Goal: Task Accomplishment & Management: Use online tool/utility

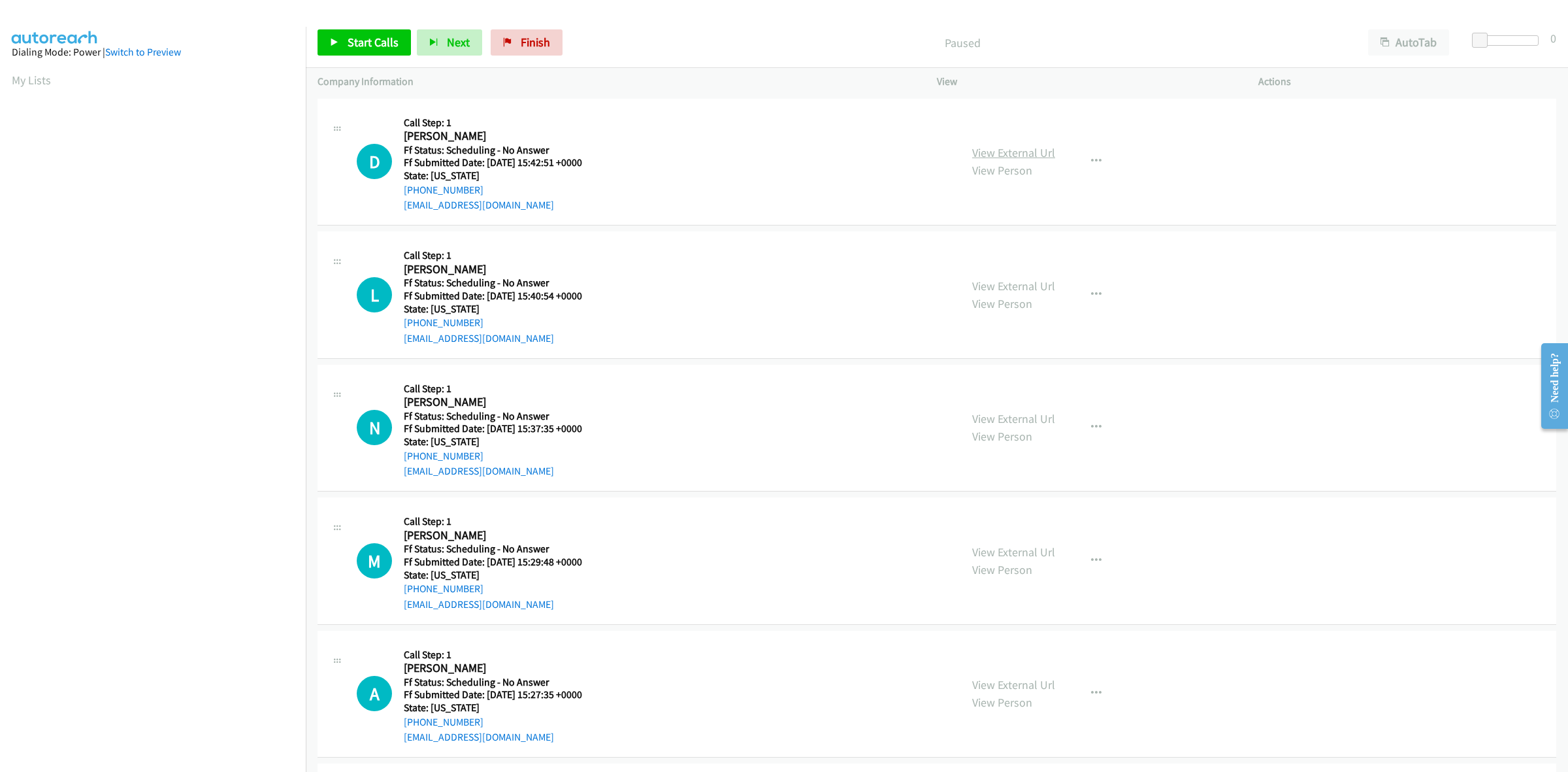
click at [1019, 150] on link "View External Url" at bounding box center [1013, 152] width 83 height 15
click at [1013, 290] on link "View External Url" at bounding box center [1013, 286] width 83 height 15
click at [995, 419] on link "View External Url" at bounding box center [1013, 418] width 83 height 15
click at [1033, 557] on link "View External Url" at bounding box center [1013, 551] width 83 height 15
click at [1006, 680] on link "View External Url" at bounding box center [1013, 683] width 83 height 15
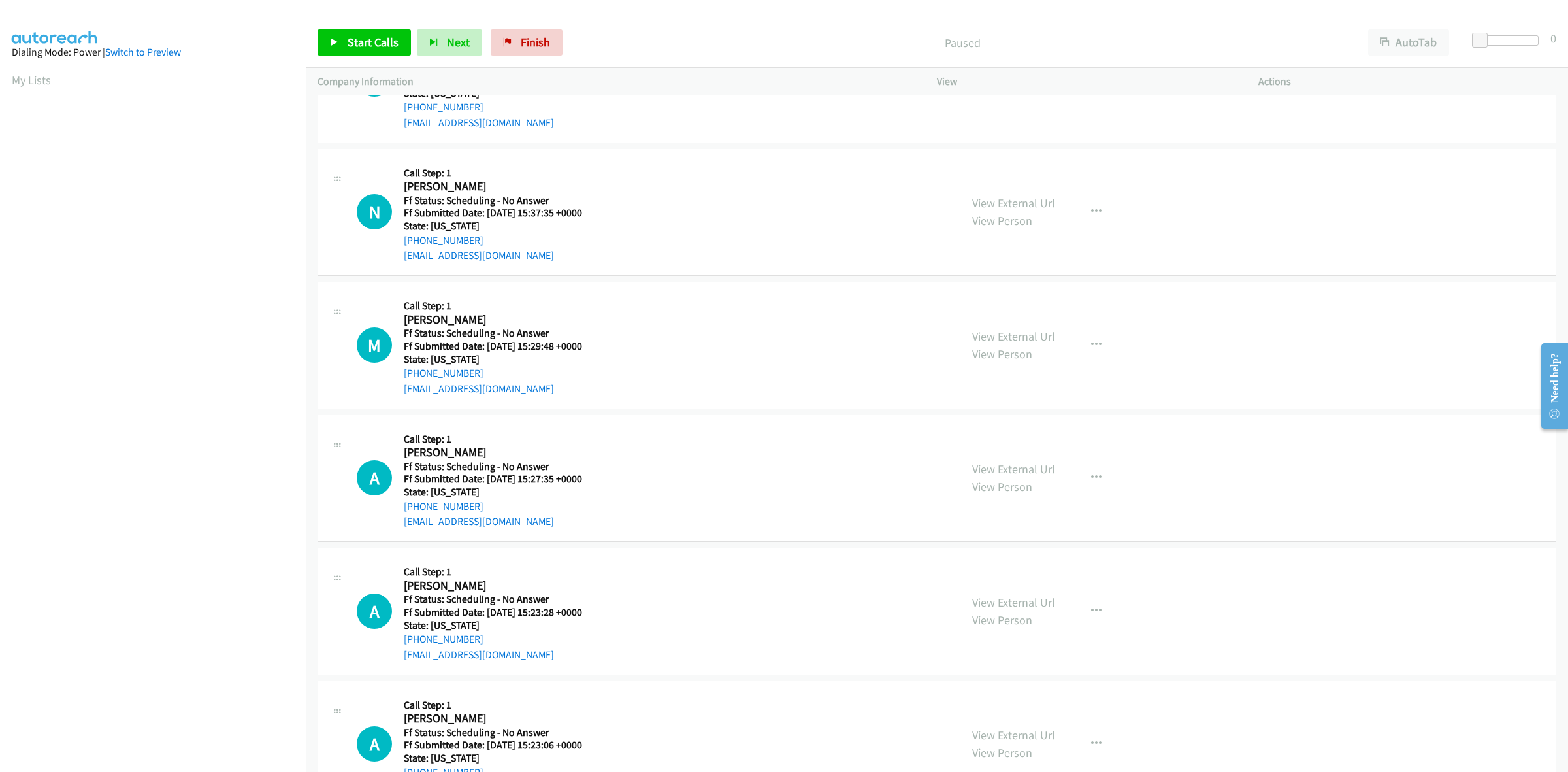
scroll to position [245, 0]
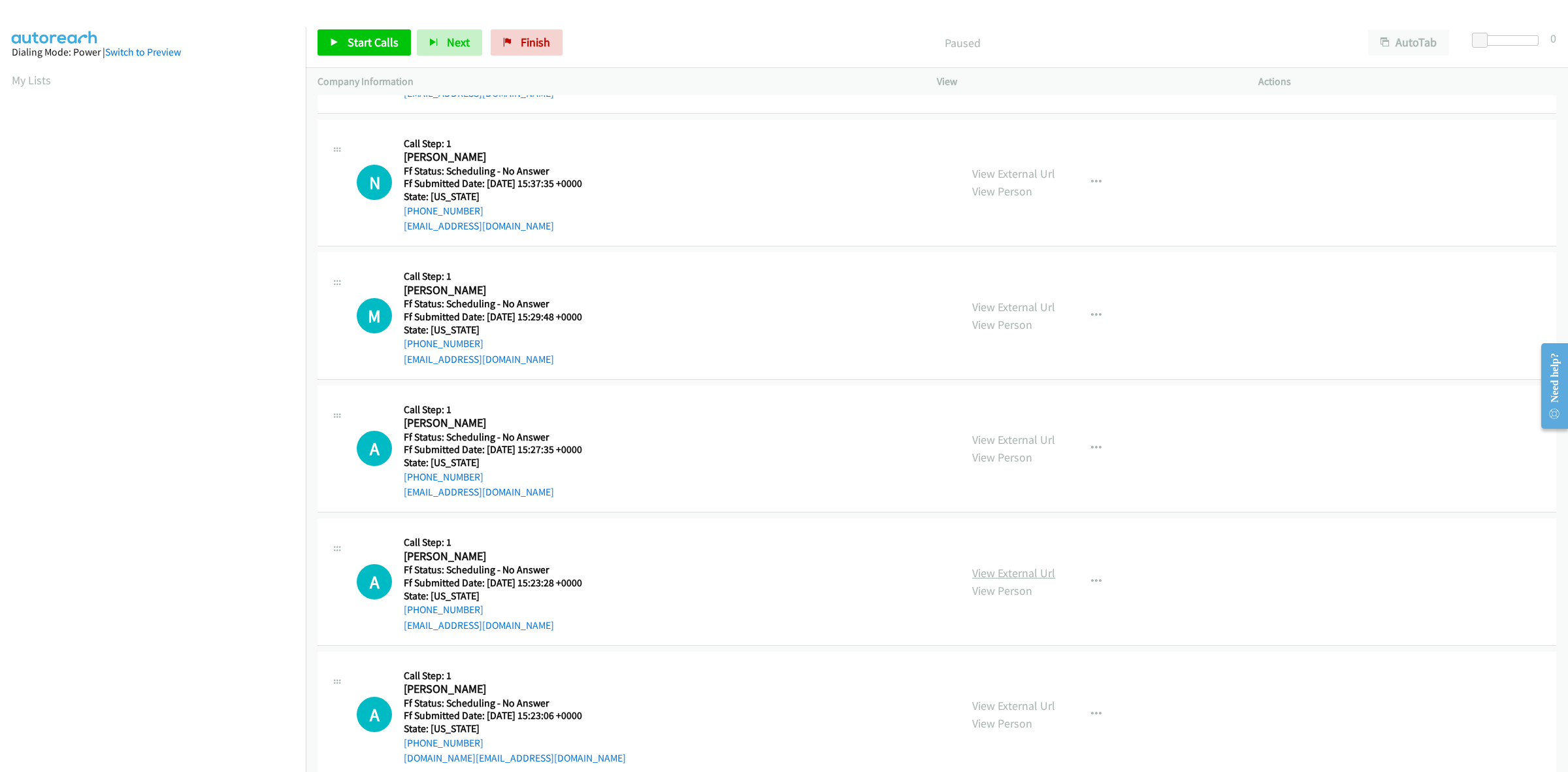
click at [1029, 566] on link "View External Url" at bounding box center [1013, 572] width 83 height 15
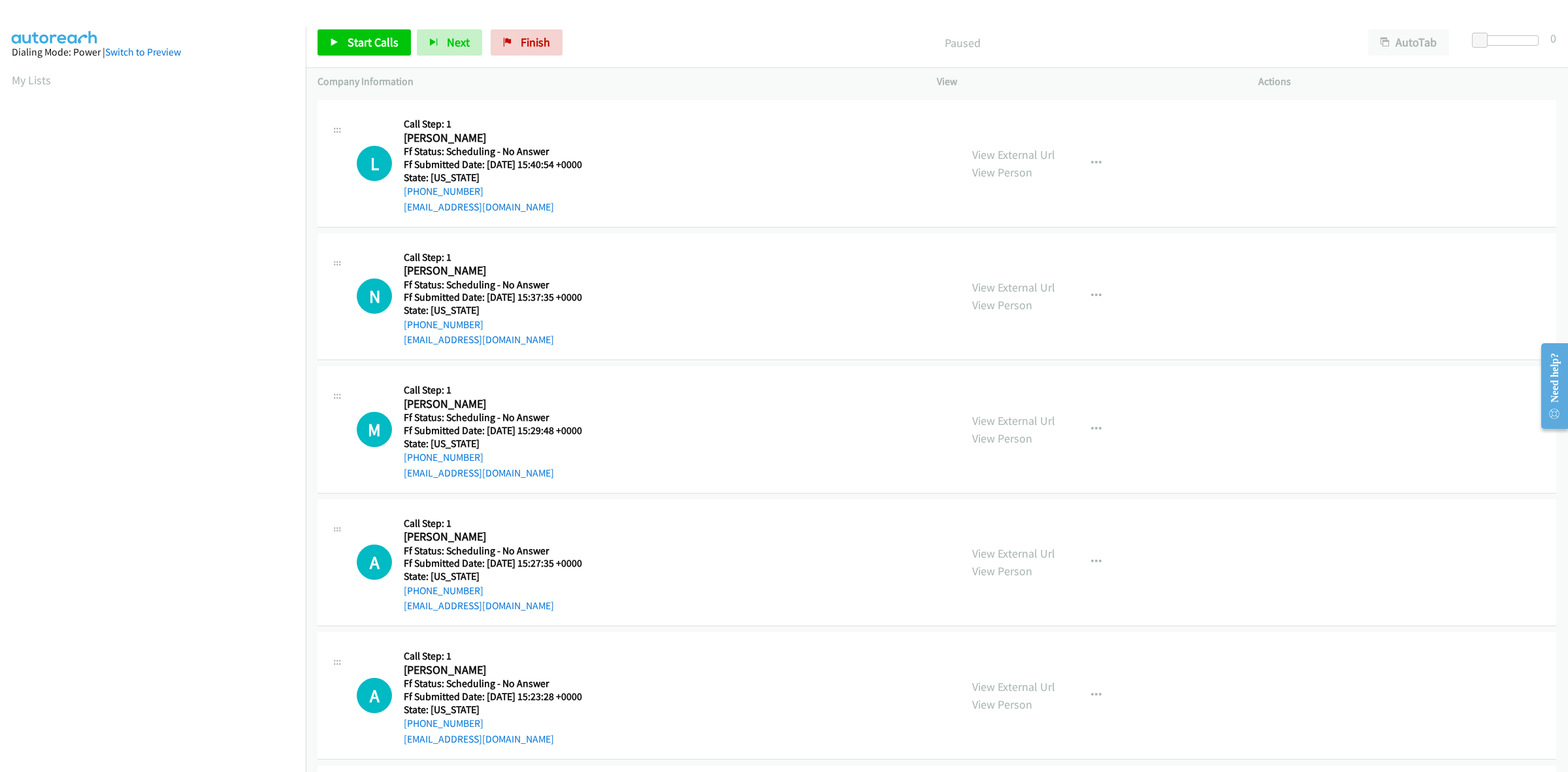
scroll to position [0, 0]
click at [1021, 151] on link "View External Url" at bounding box center [1013, 152] width 83 height 15
click at [380, 43] on span "Start Calls" at bounding box center [373, 42] width 51 height 15
click at [177, 723] on section at bounding box center [153, 412] width 283 height 625
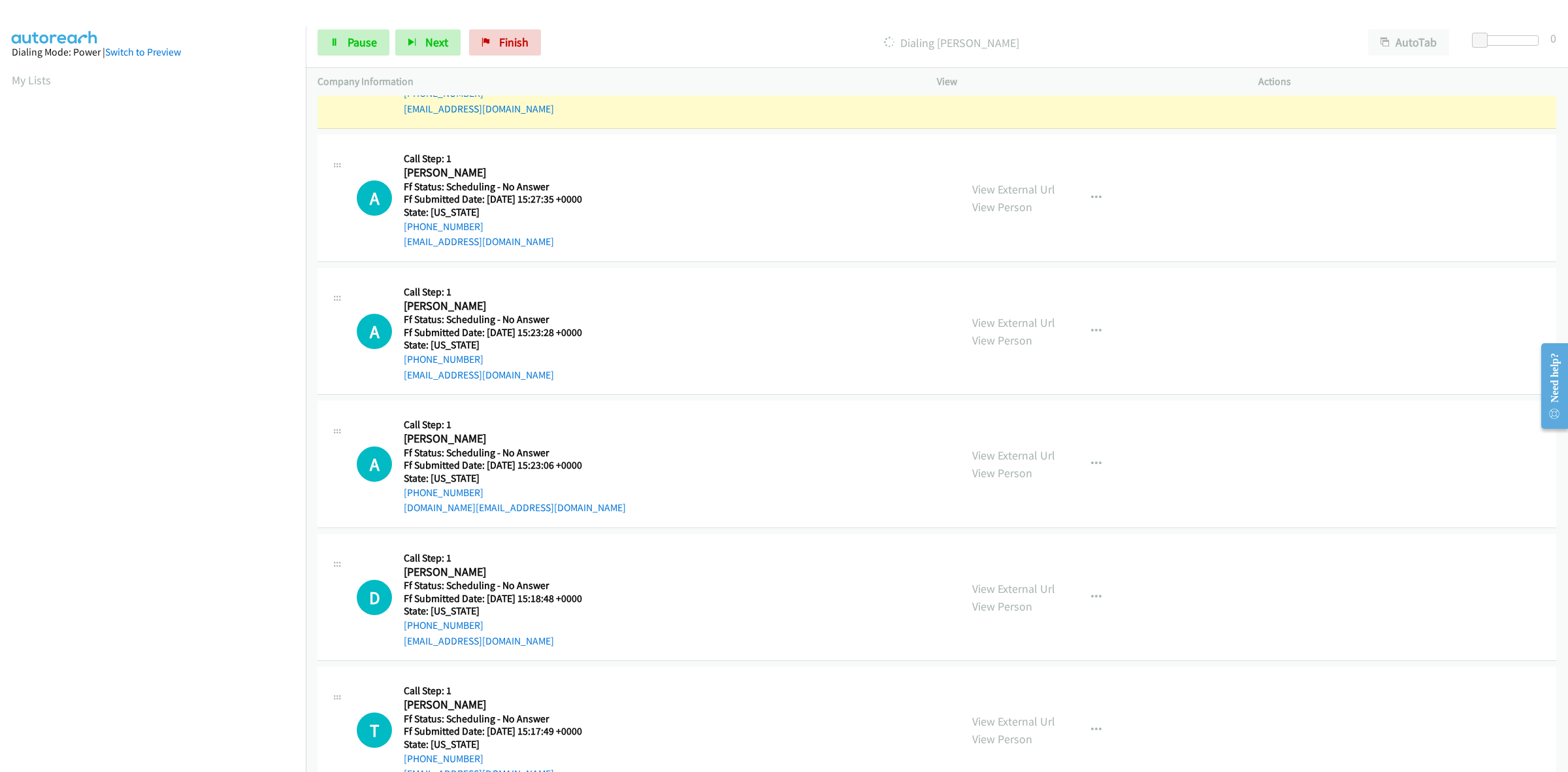
scroll to position [572, 0]
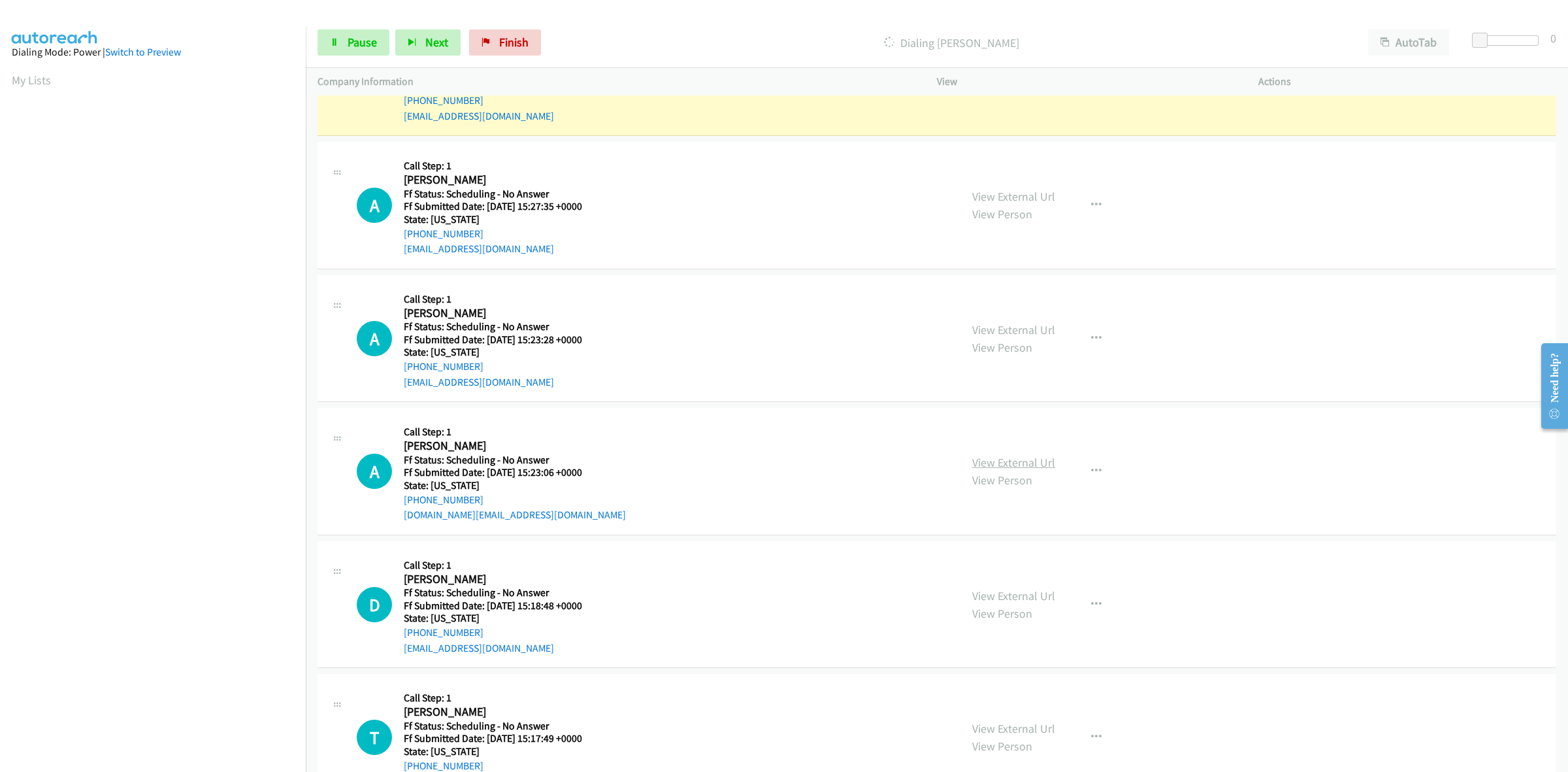
click at [1040, 455] on link "View External Url" at bounding box center [1013, 462] width 83 height 15
click at [1002, 589] on link "View External Url" at bounding box center [1013, 595] width 83 height 15
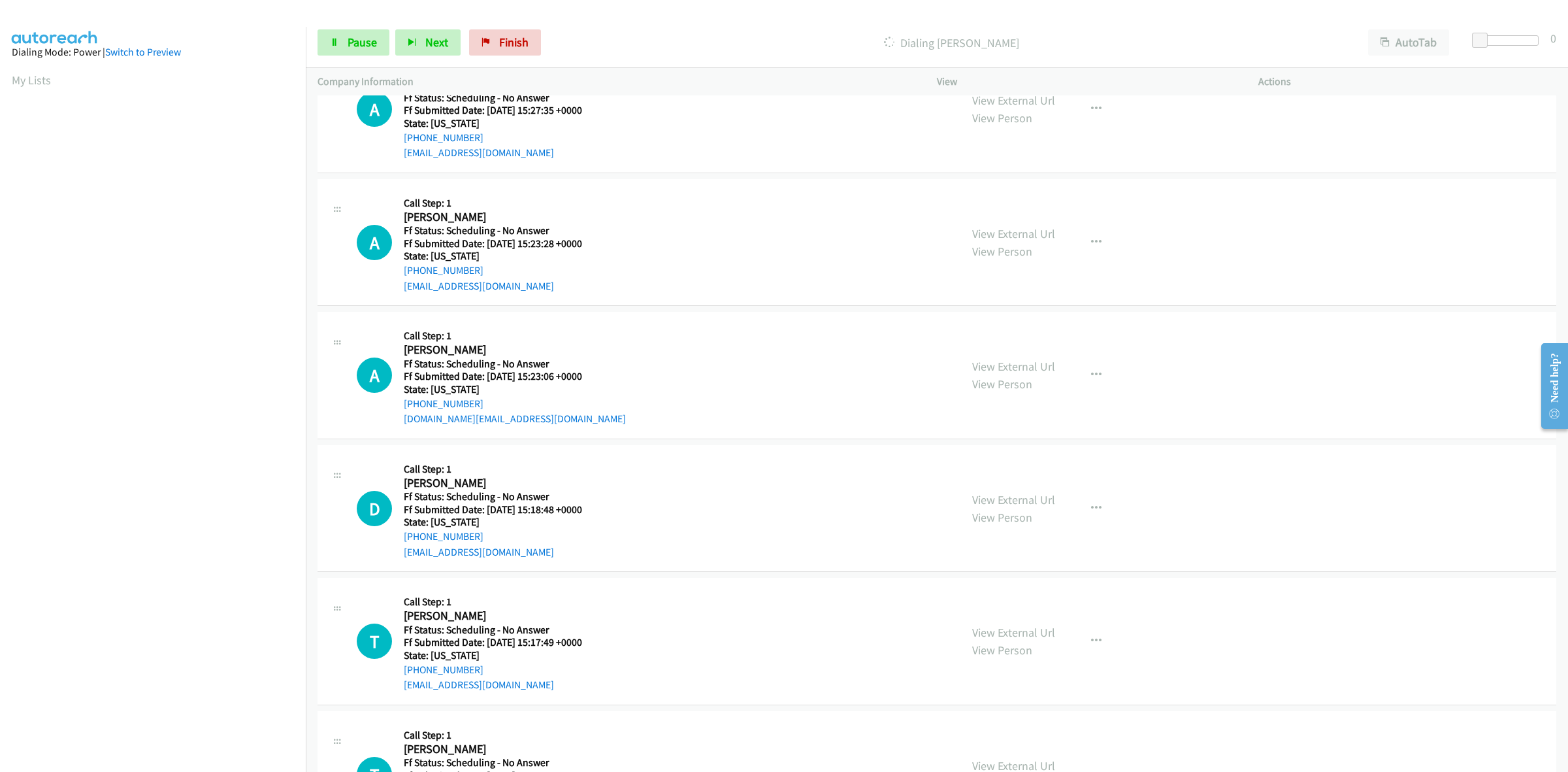
scroll to position [653, 0]
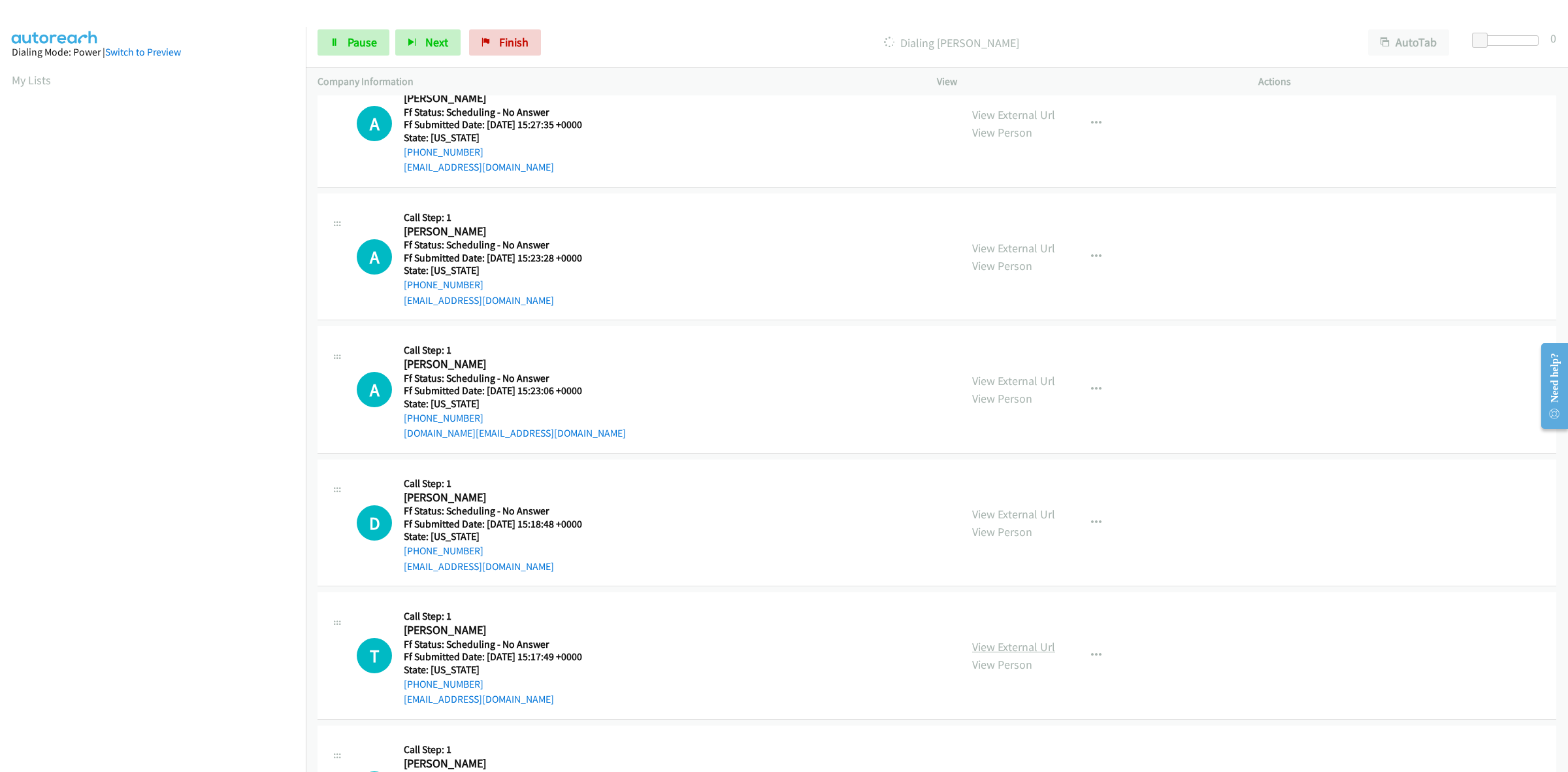
click at [987, 640] on link "View External Url" at bounding box center [1013, 646] width 83 height 15
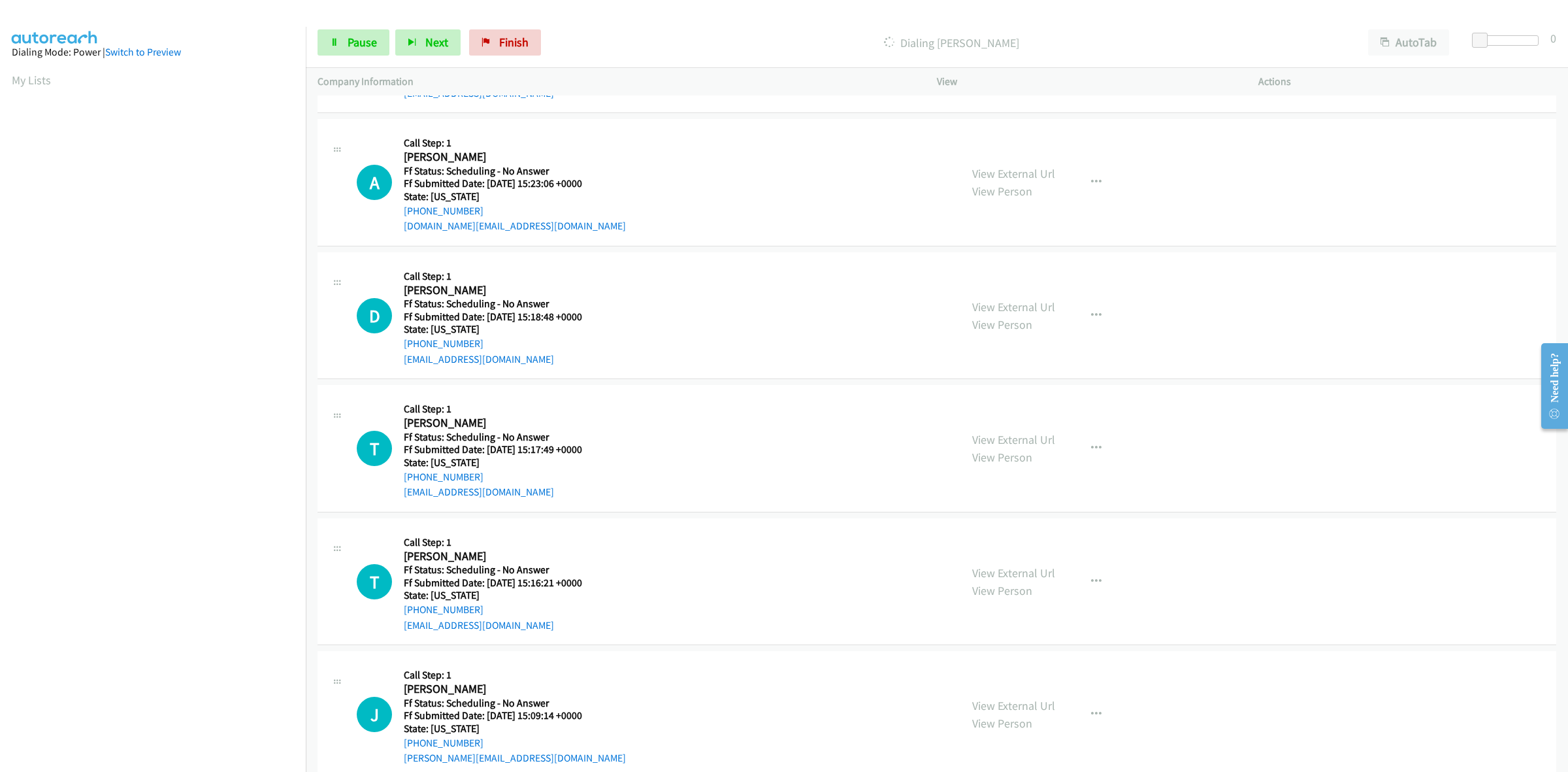
scroll to position [899, 0]
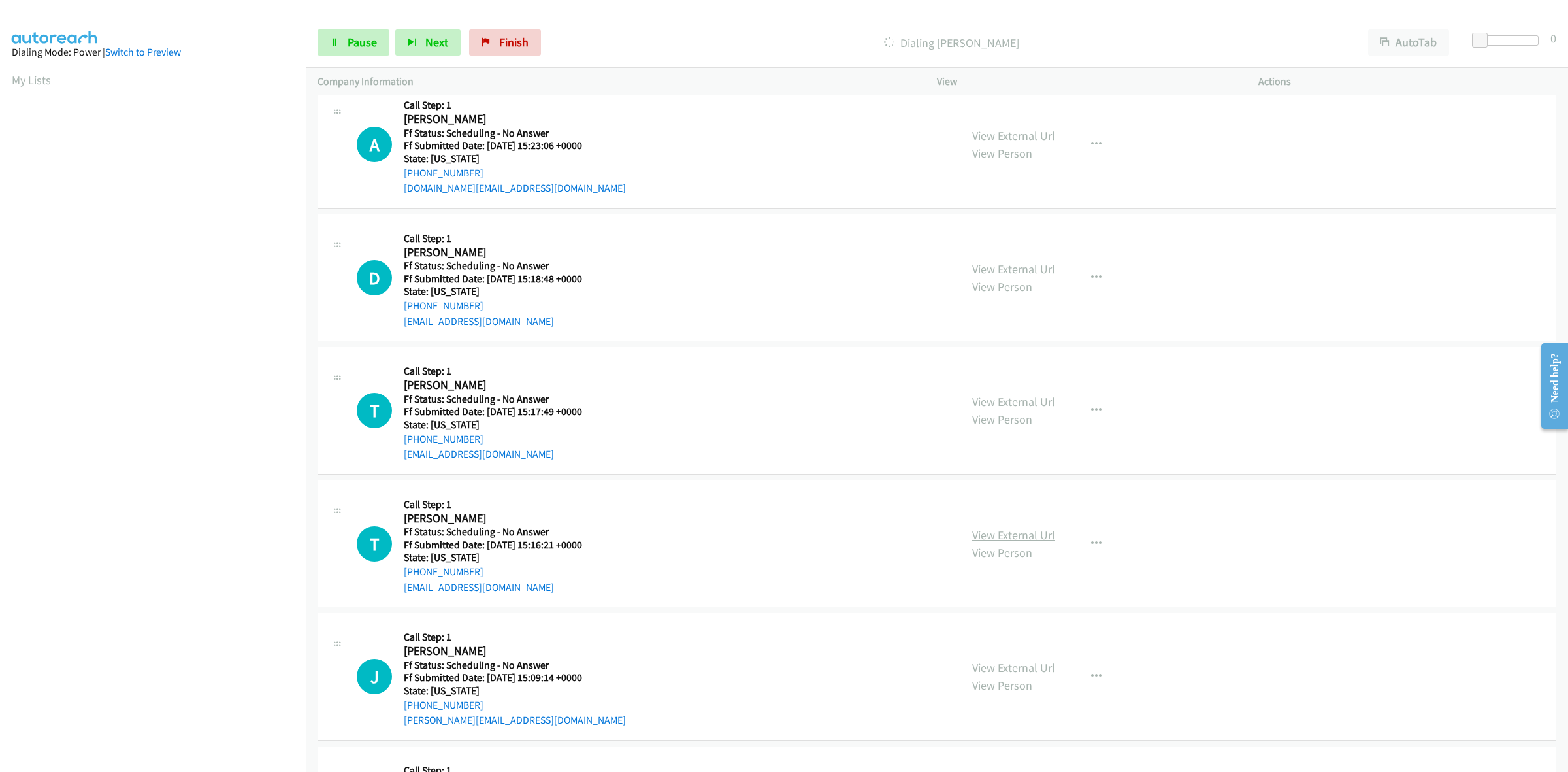
click at [1010, 530] on link "View External Url" at bounding box center [1013, 534] width 83 height 15
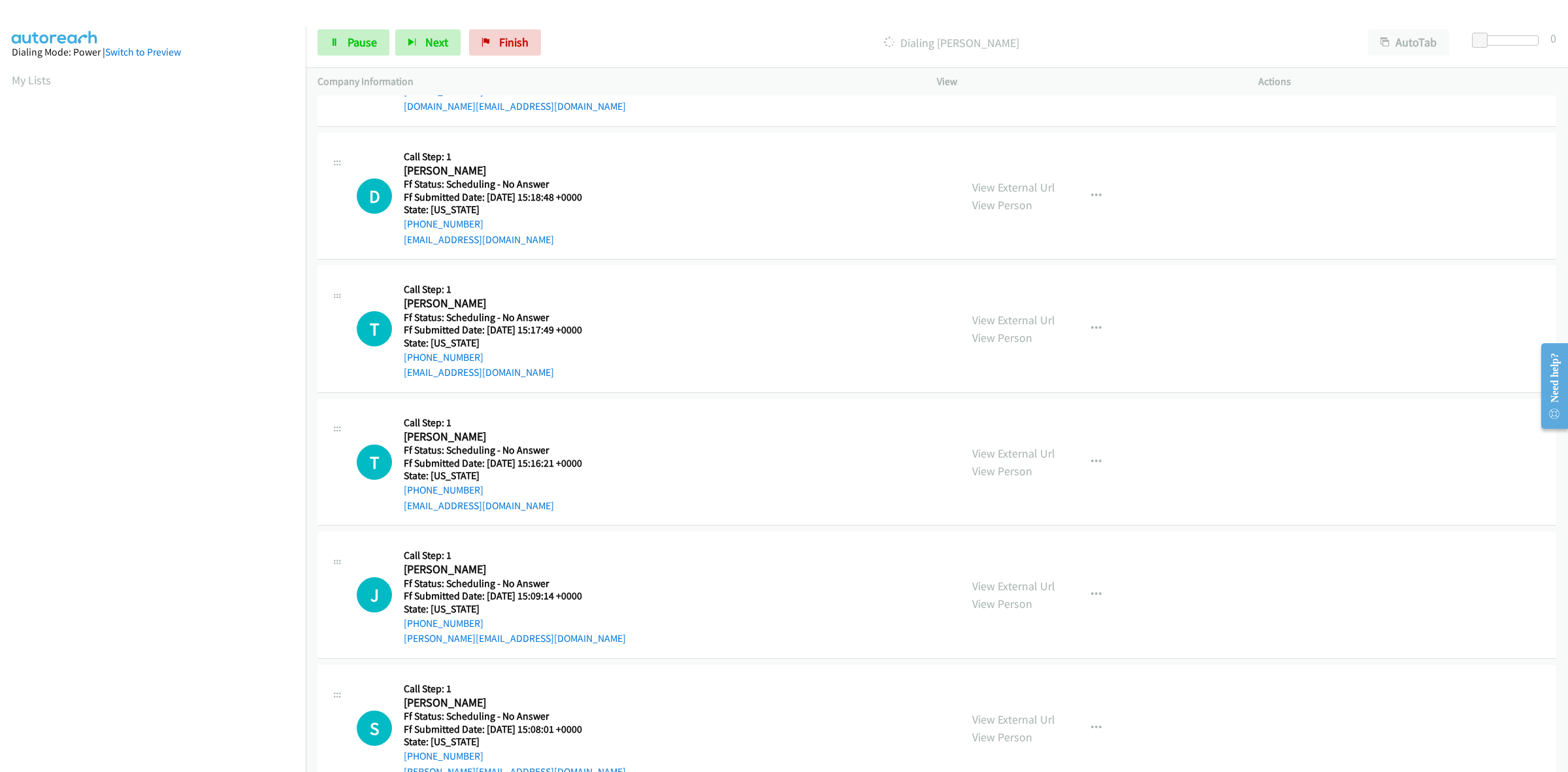
scroll to position [1062, 0]
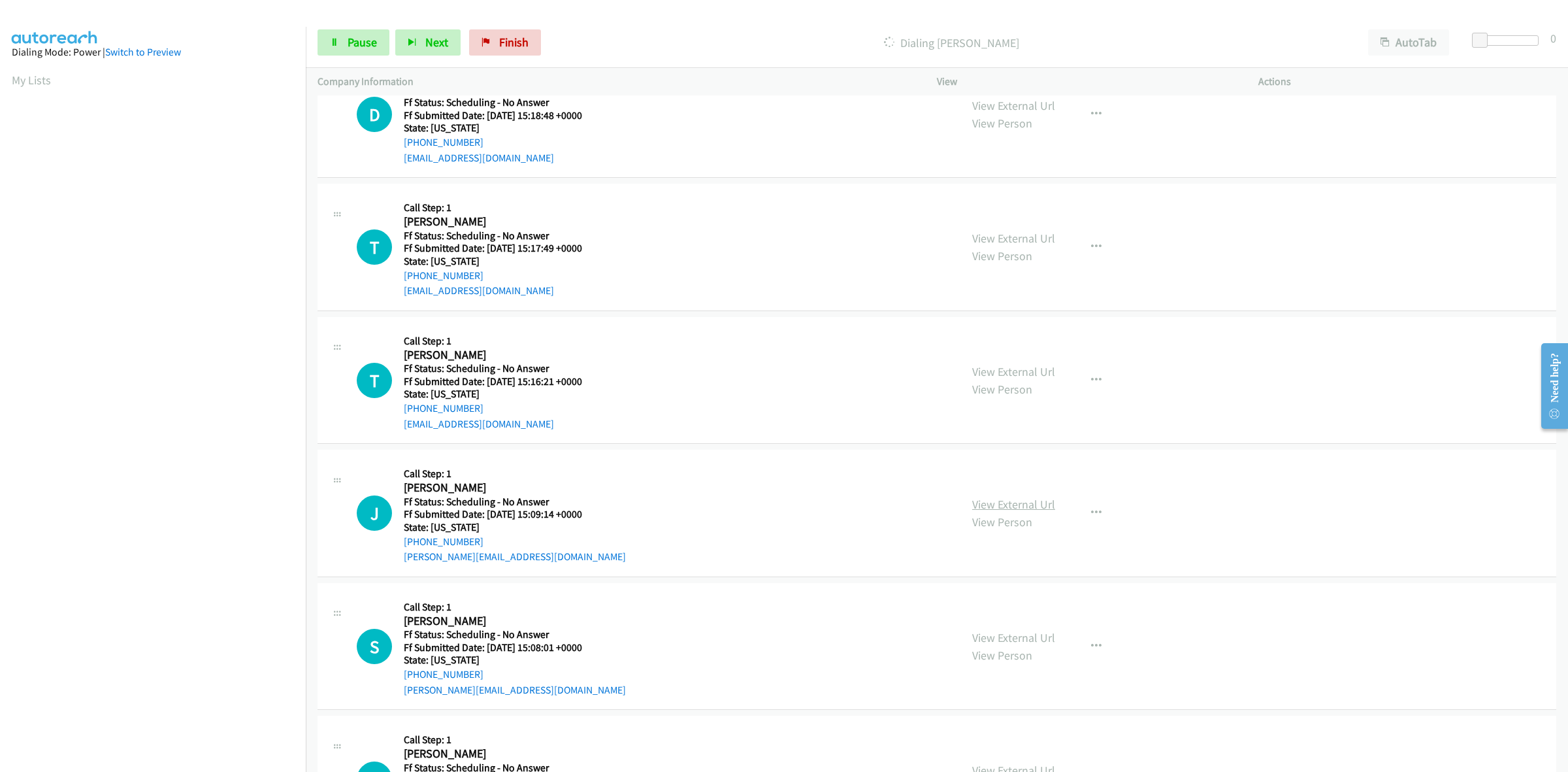
click at [994, 503] on link "View External Url" at bounding box center [1013, 503] width 83 height 15
click at [1035, 636] on link "View External Url" at bounding box center [1013, 637] width 83 height 15
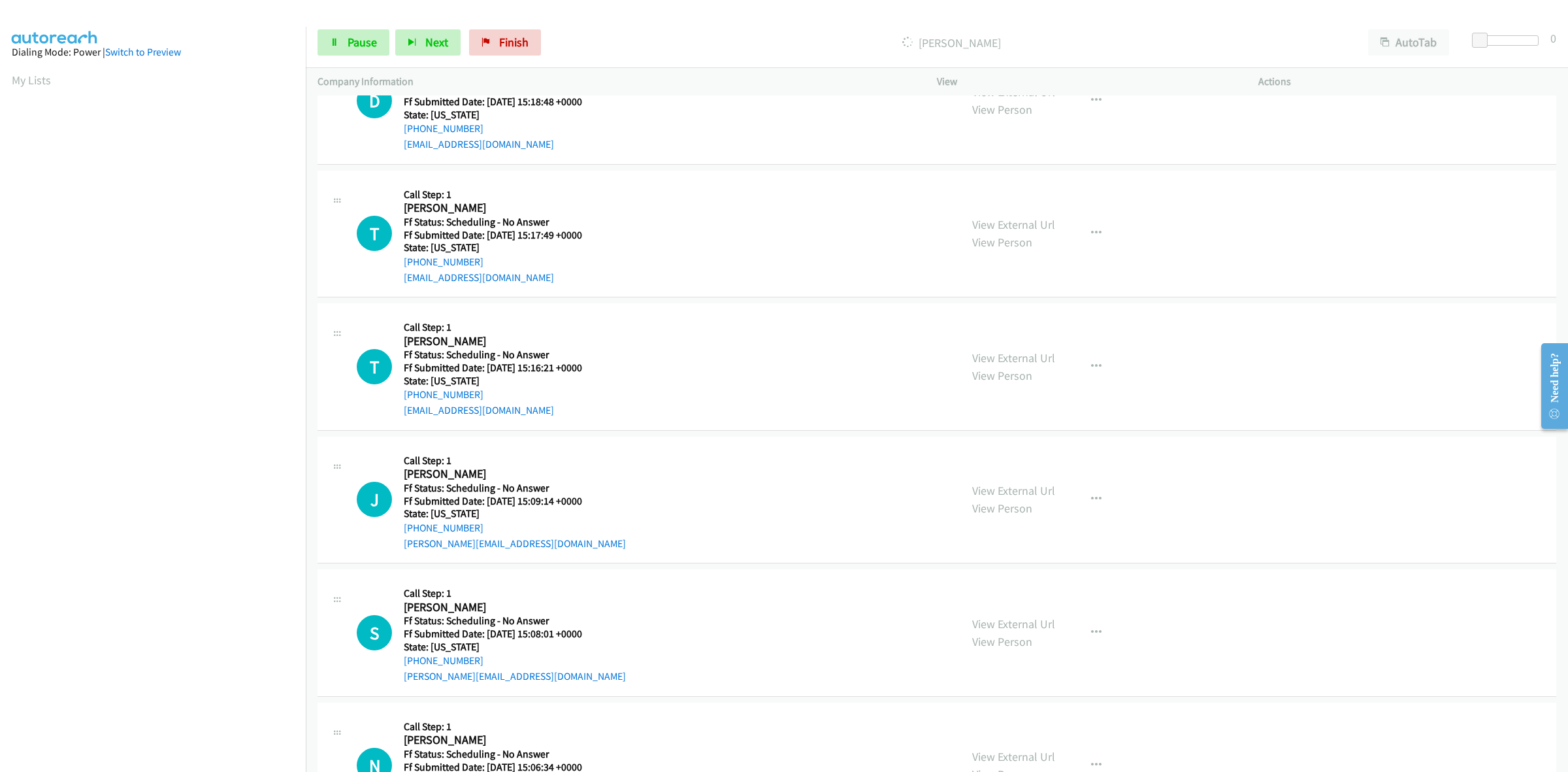
scroll to position [1171, 0]
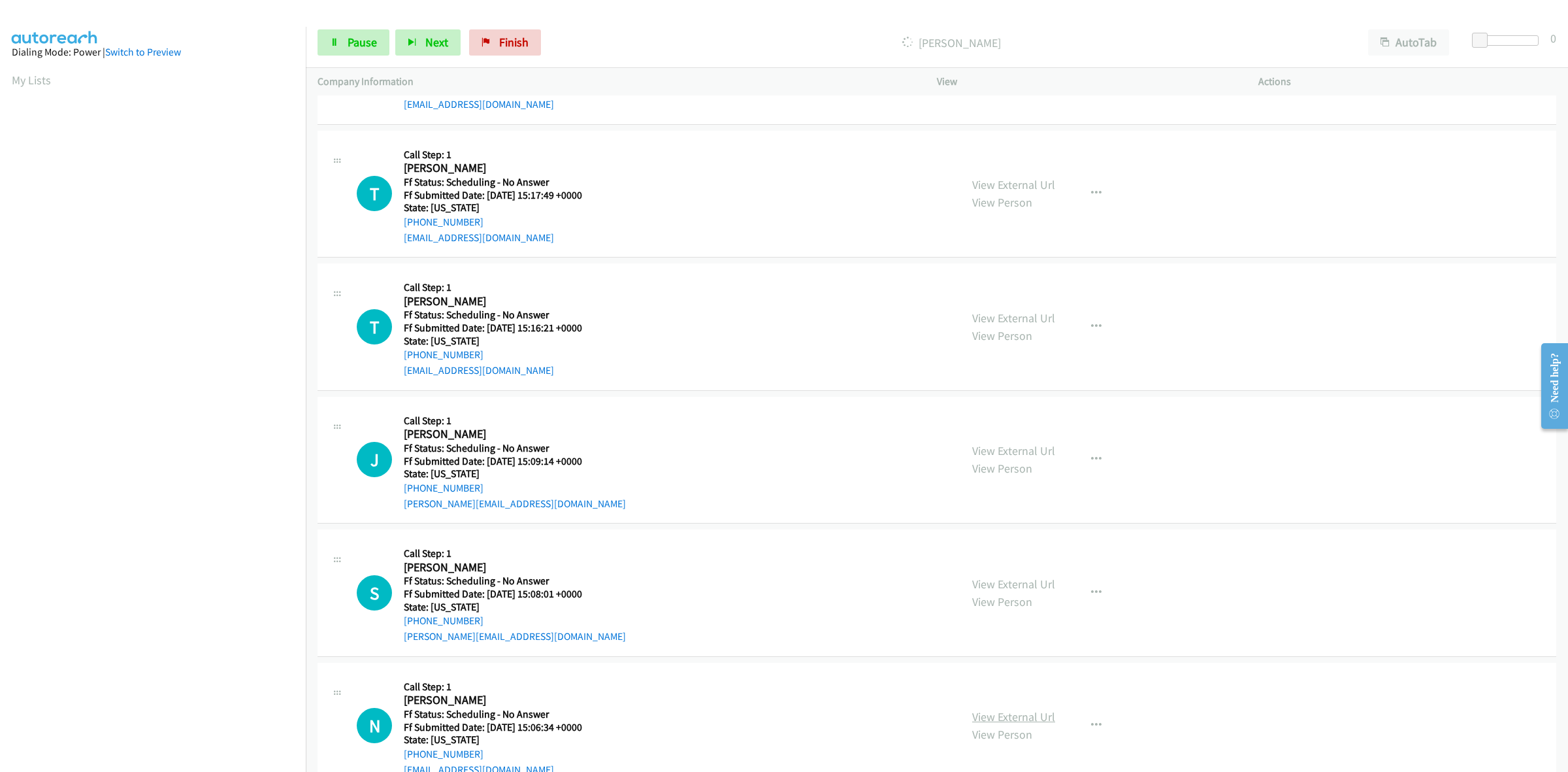
click at [1006, 714] on link "View External Url" at bounding box center [1013, 715] width 83 height 15
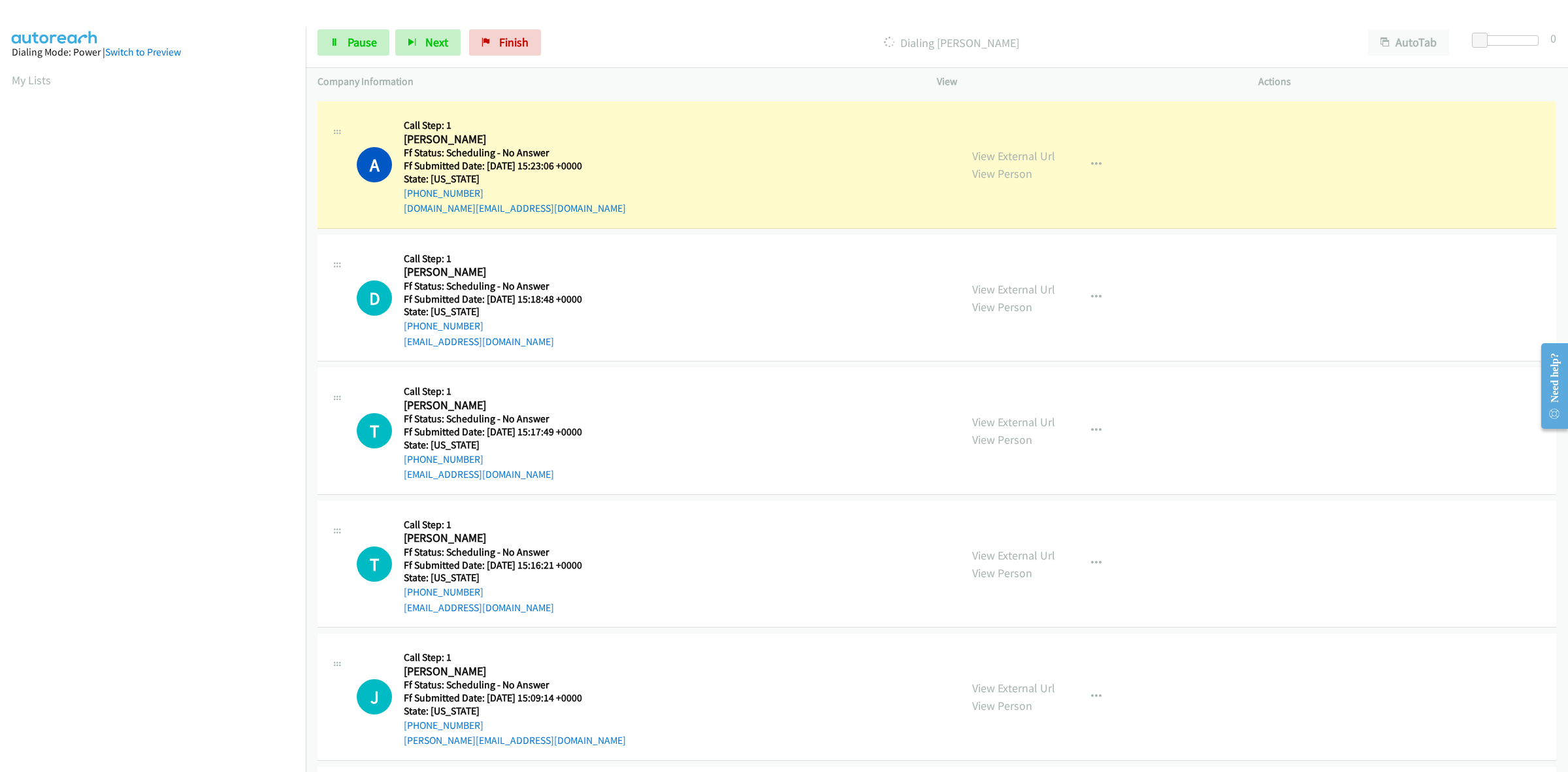
scroll to position [954, 0]
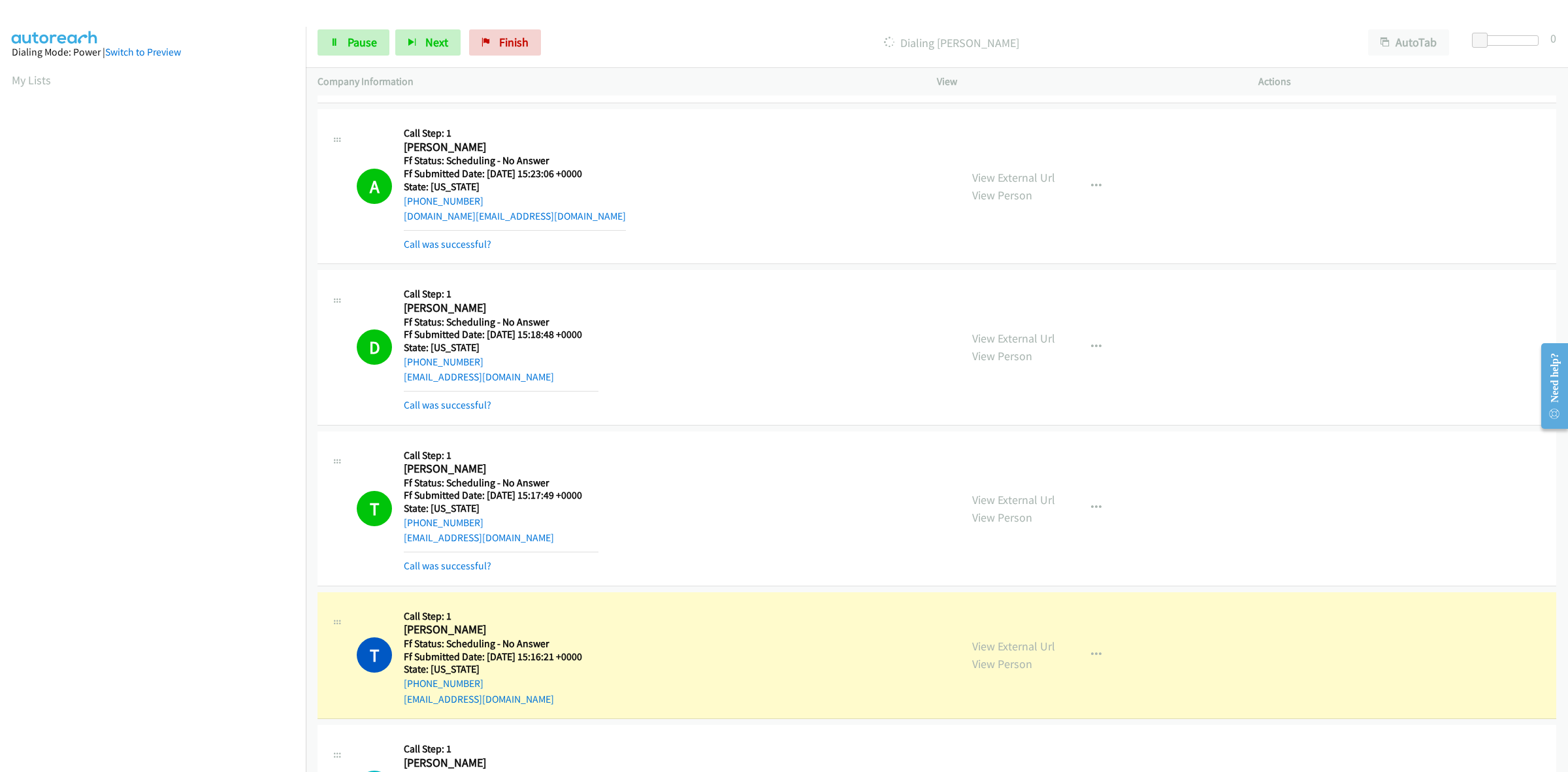
click at [172, 720] on iframe at bounding box center [159, 410] width 294 height 621
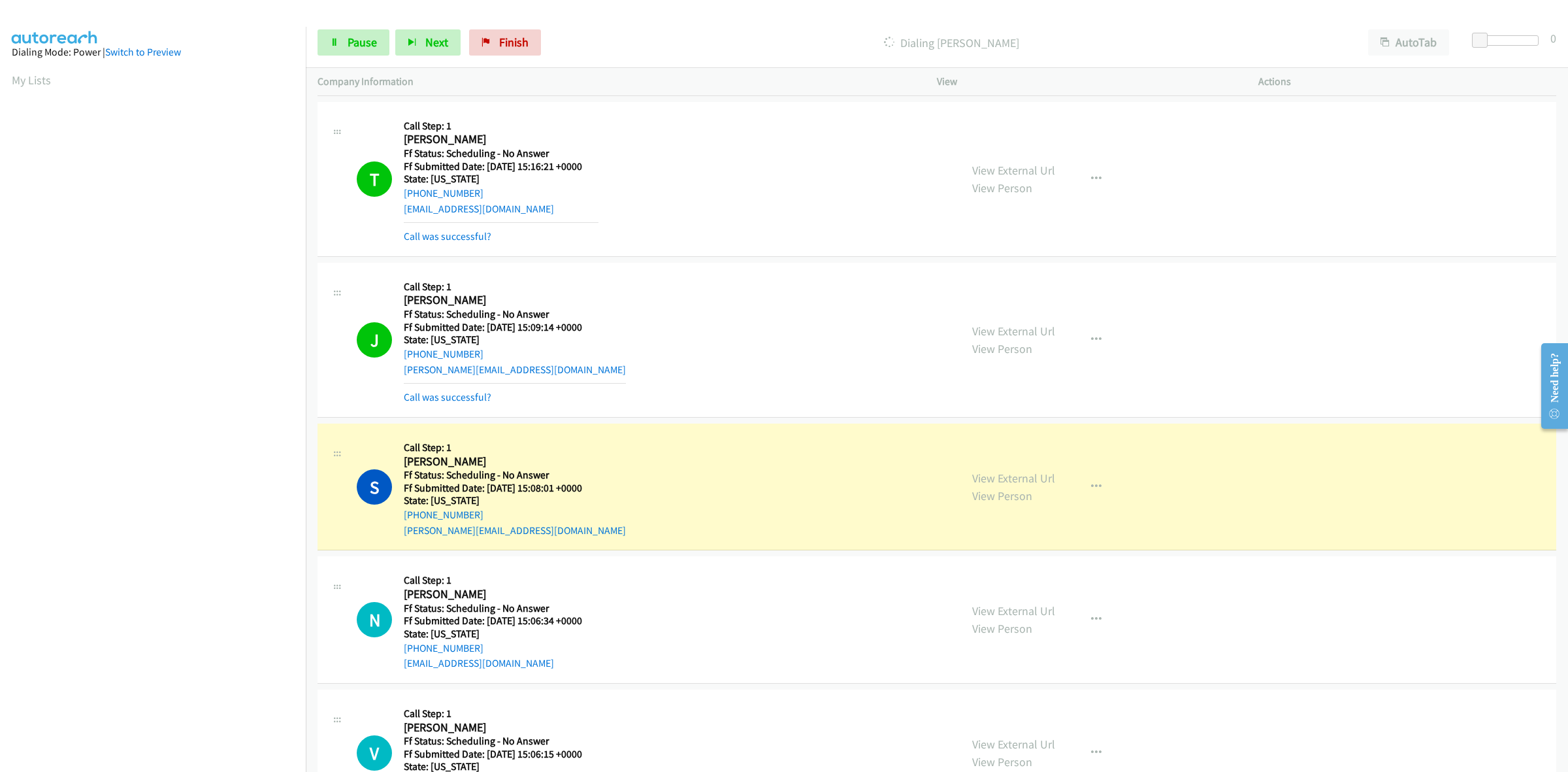
scroll to position [1689, 0]
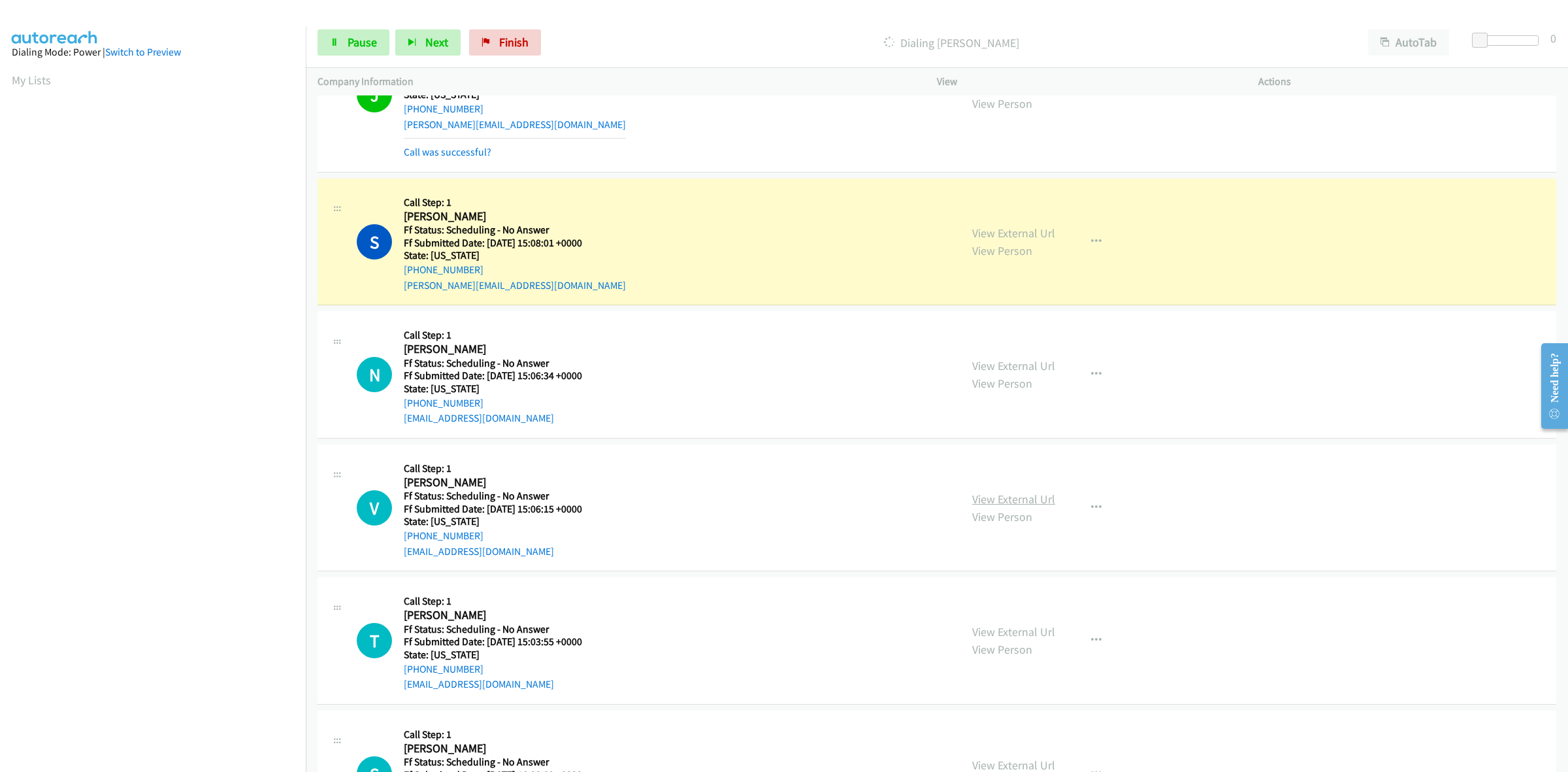
click at [1017, 504] on link "View External Url" at bounding box center [1013, 498] width 83 height 15
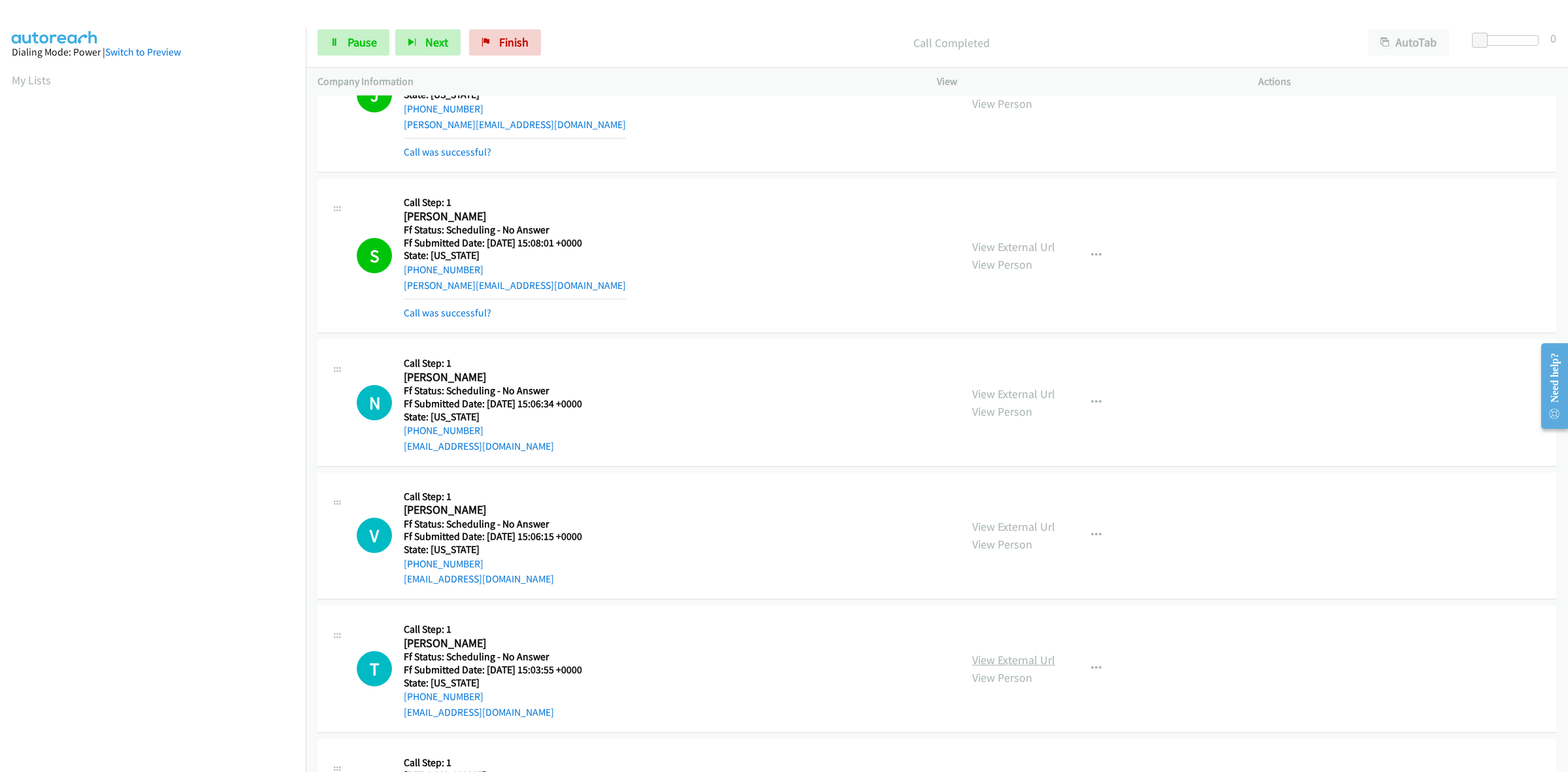
click at [1019, 659] on link "View External Url" at bounding box center [1013, 659] width 83 height 15
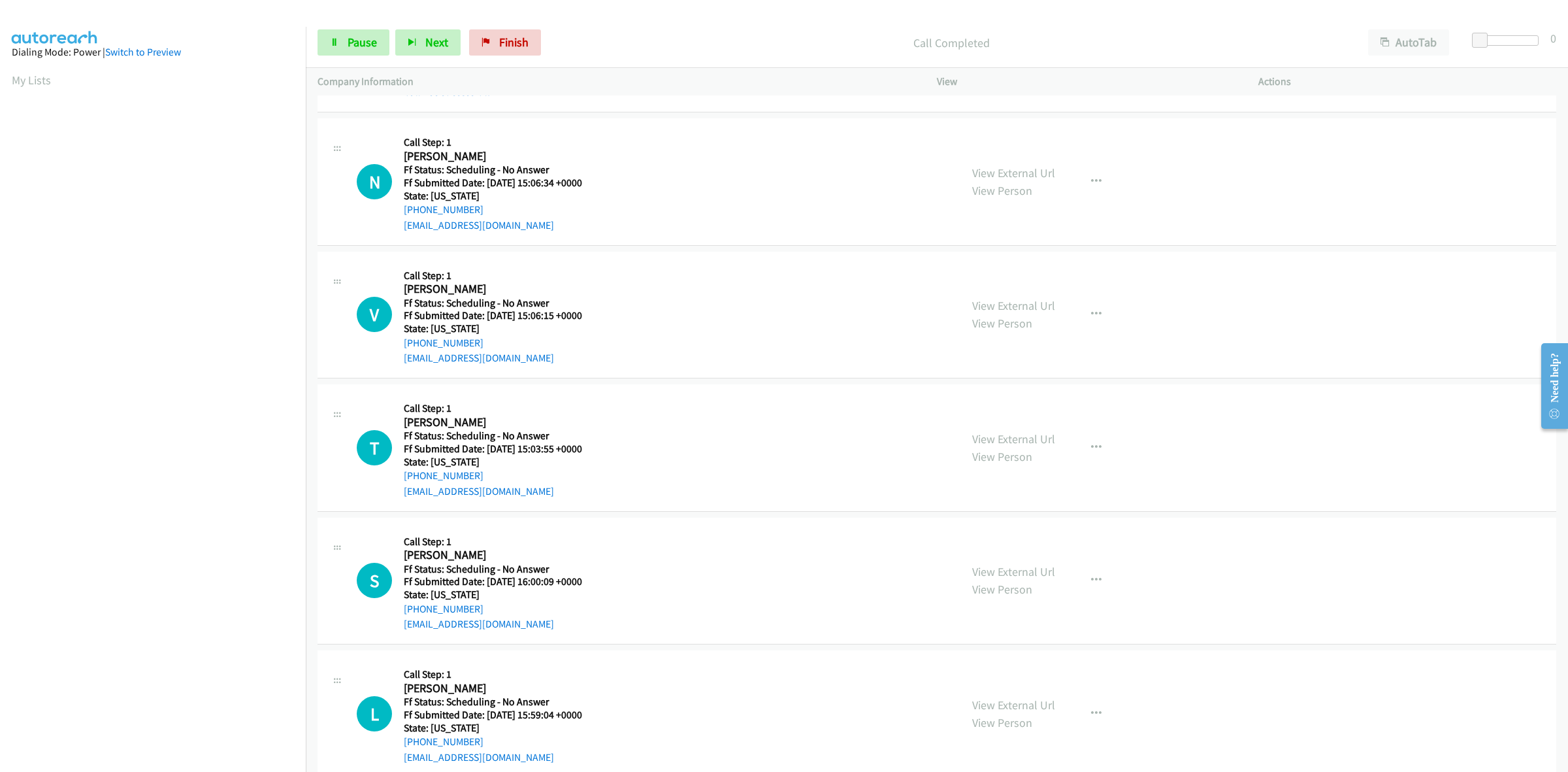
scroll to position [1934, 0]
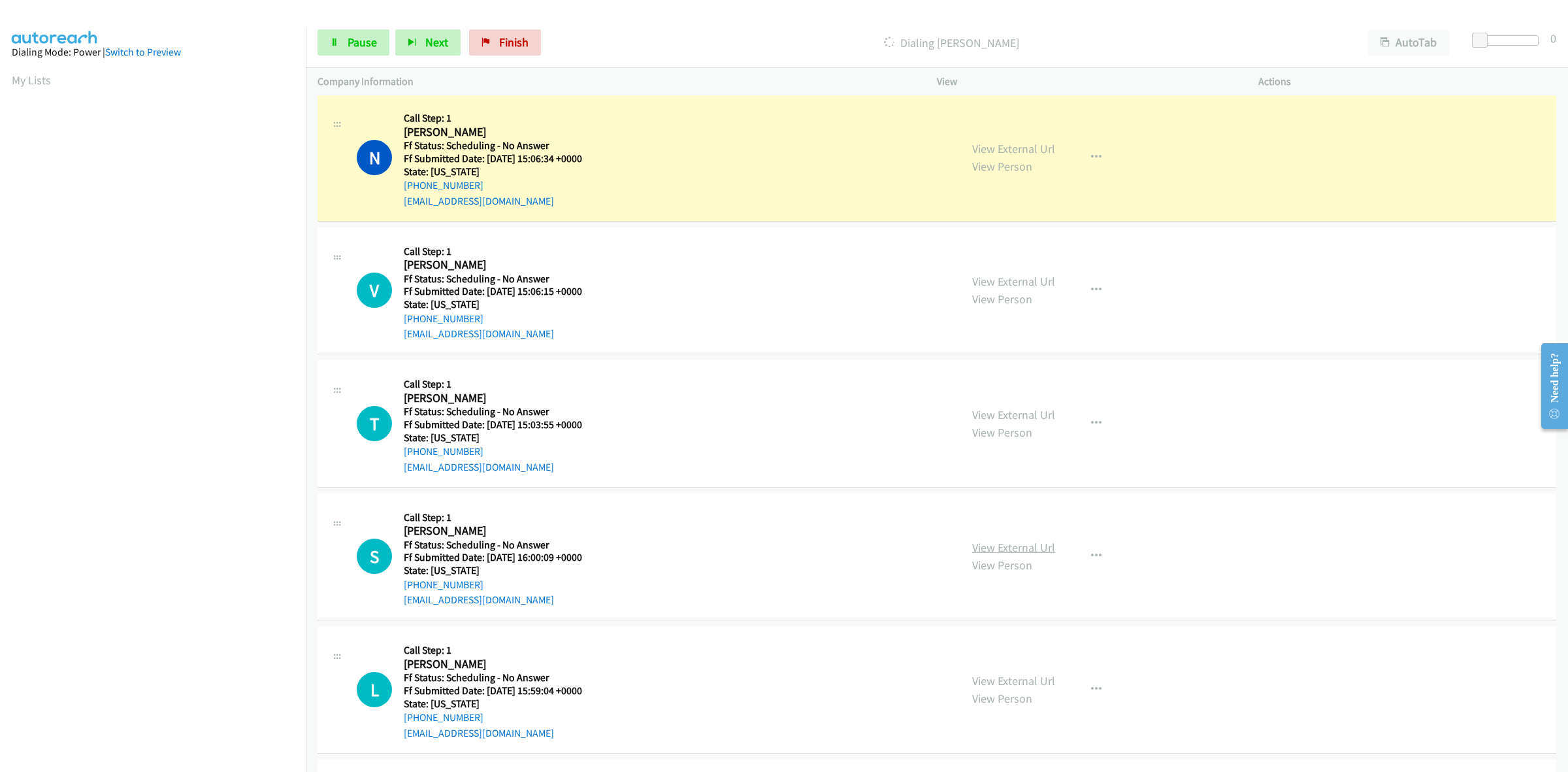
click at [1033, 546] on link "View External Url" at bounding box center [1013, 547] width 83 height 15
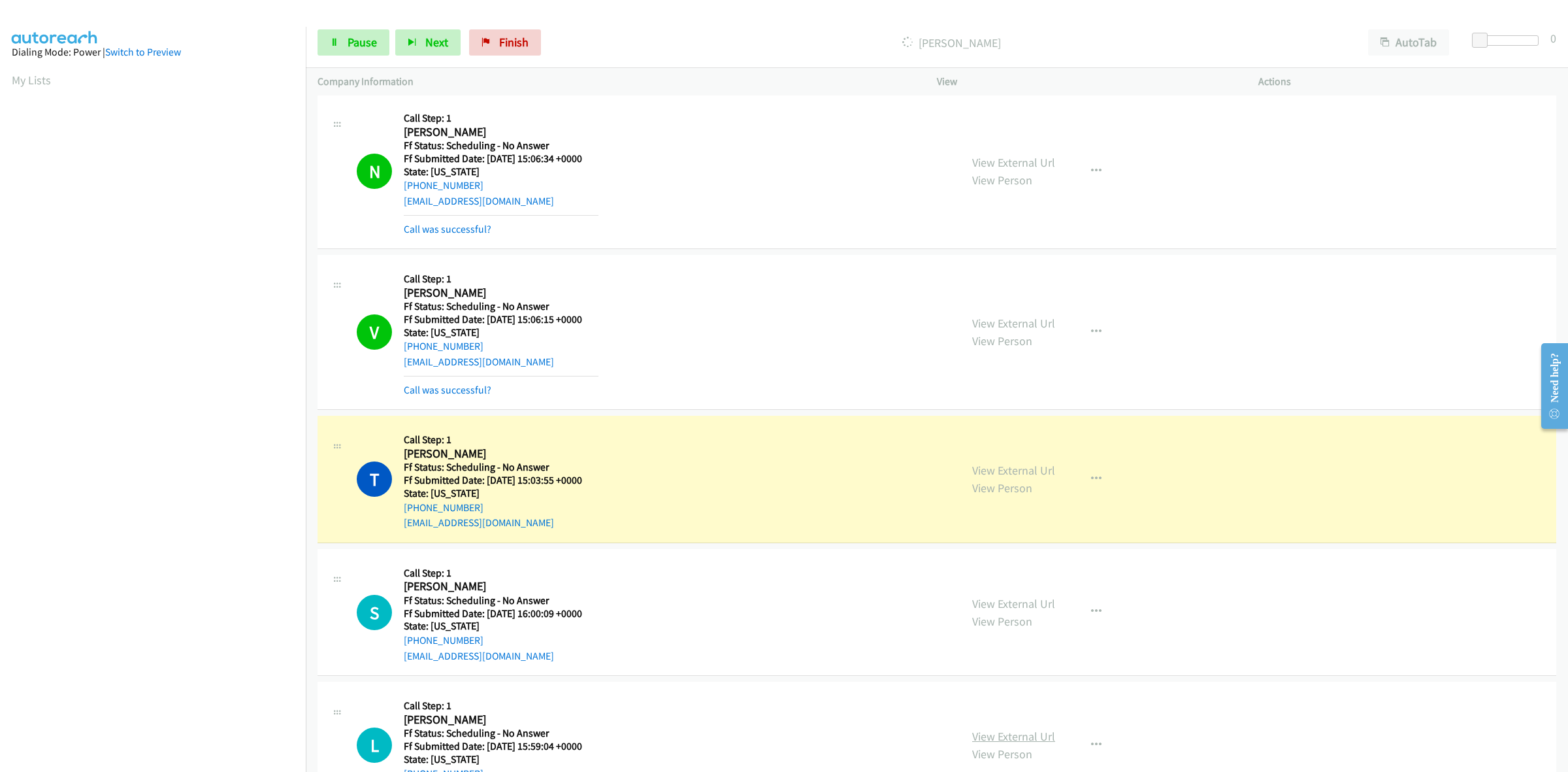
click at [1027, 742] on link "View External Url" at bounding box center [1013, 735] width 83 height 15
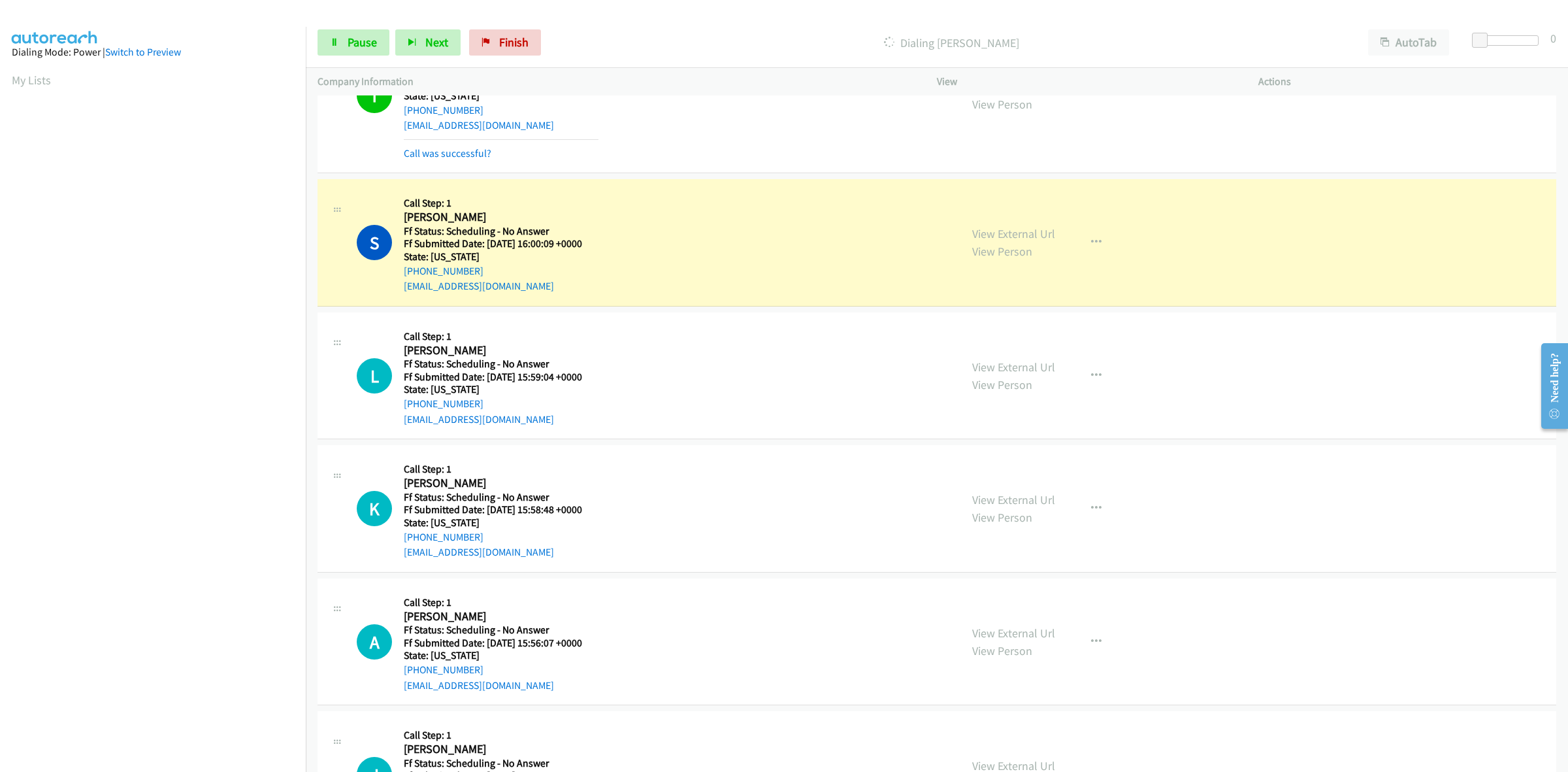
scroll to position [2424, 0]
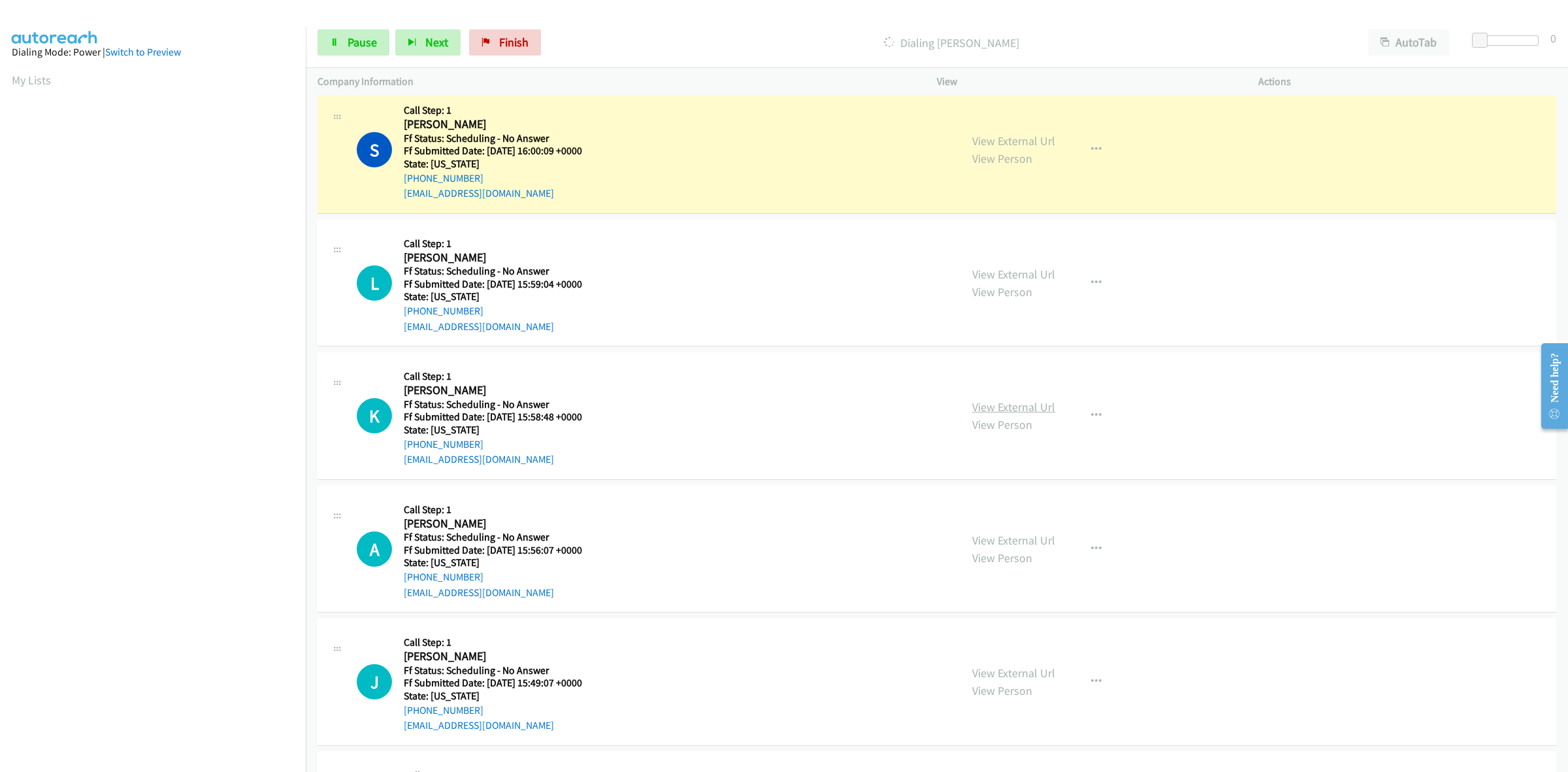
click at [1023, 404] on link "View External Url" at bounding box center [1013, 406] width 83 height 15
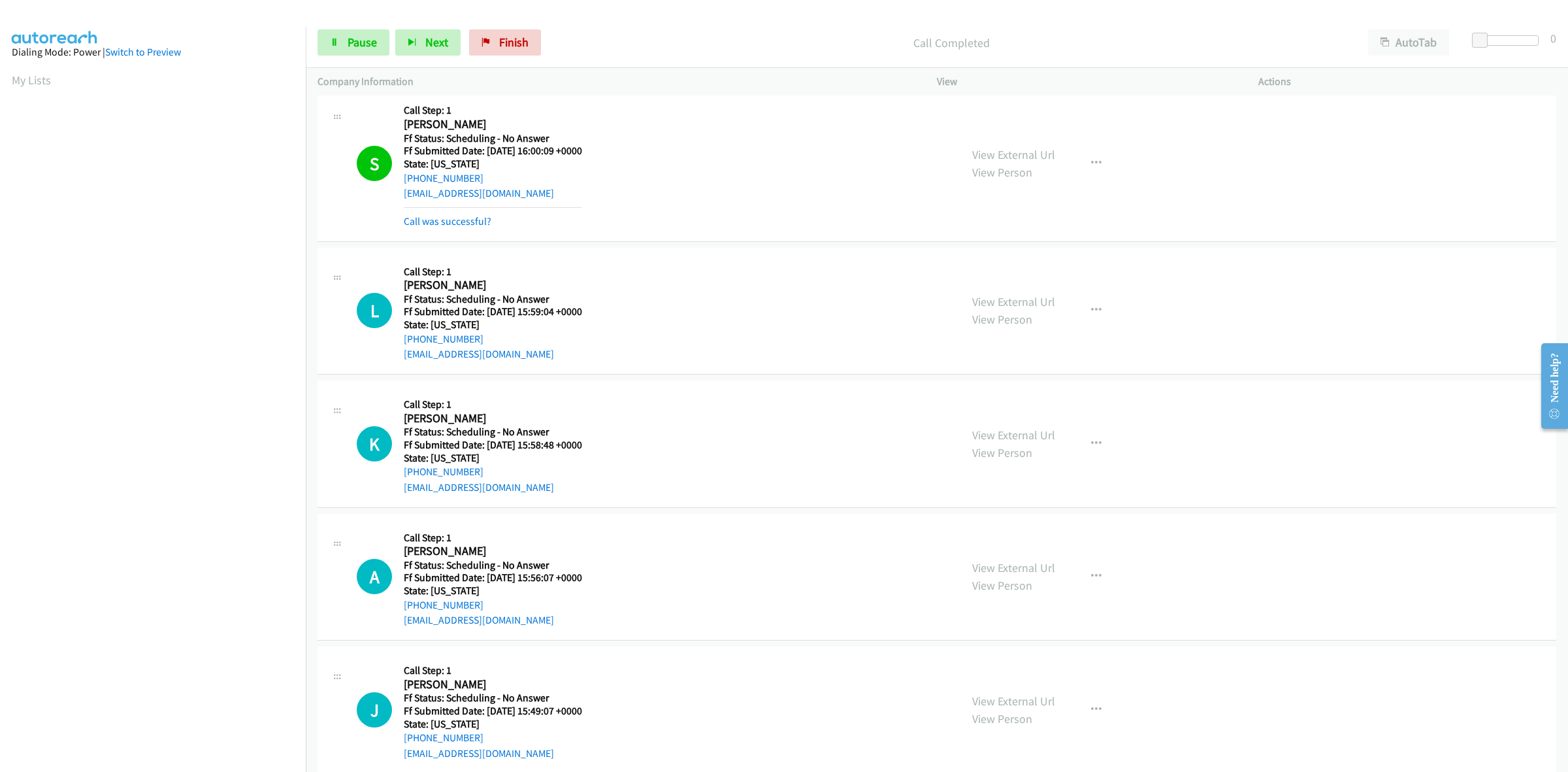
click at [156, 722] on section at bounding box center [153, 412] width 283 height 625
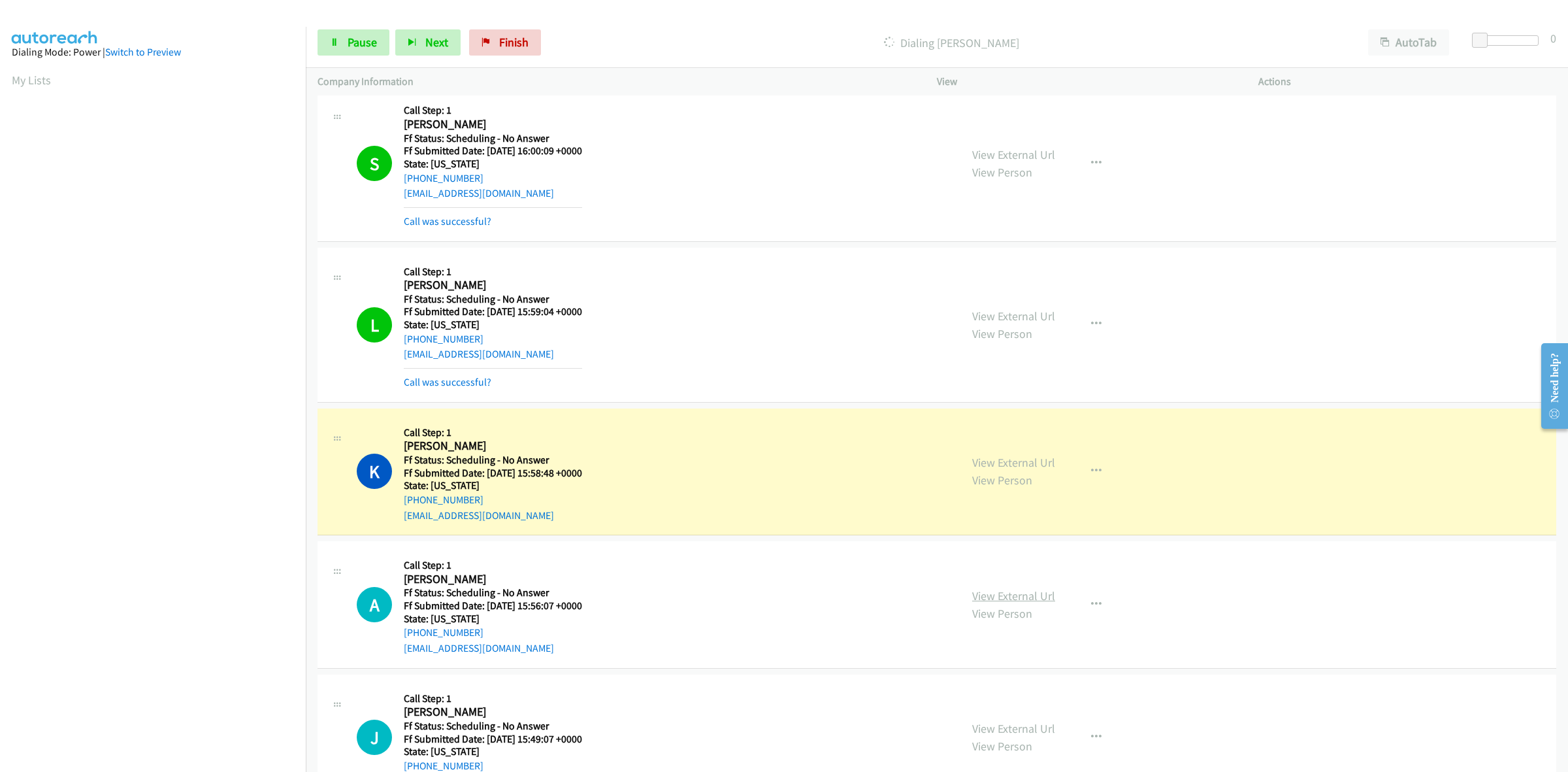
click at [1016, 595] on link "View External Url" at bounding box center [1013, 595] width 83 height 15
drag, startPoint x: 358, startPoint y: 45, endPoint x: 400, endPoint y: 47, distance: 42.0
click at [358, 45] on span "Pause" at bounding box center [363, 42] width 29 height 15
click at [537, 39] on span "Finish" at bounding box center [535, 42] width 29 height 15
